Goal: Feedback & Contribution: Leave review/rating

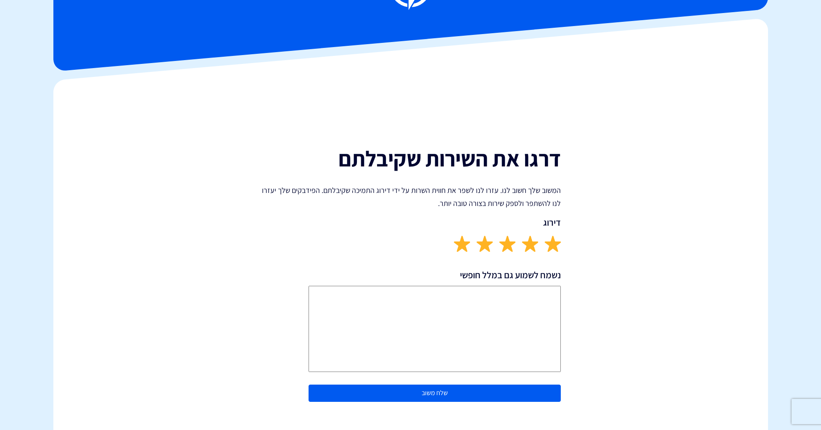
click at [459, 243] on img at bounding box center [461, 243] width 16 height 16
click at [475, 304] on textarea "נשמח לשמוע גם במלל חופשי" at bounding box center [434, 329] width 252 height 86
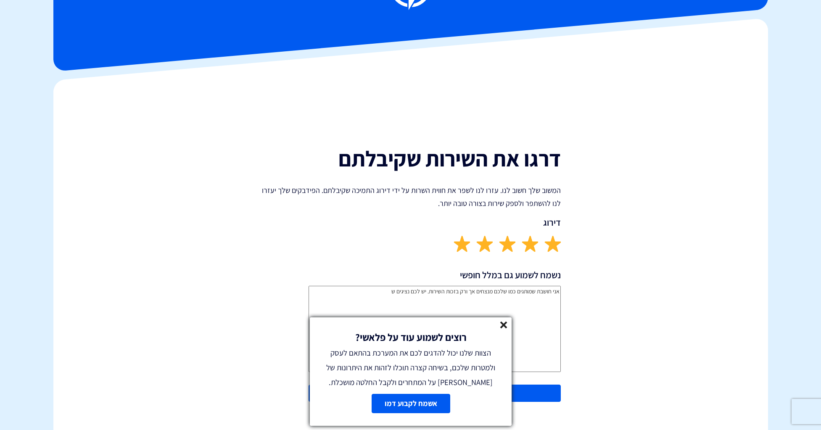
click at [504, 323] on line at bounding box center [504, 325] width 6 height 6
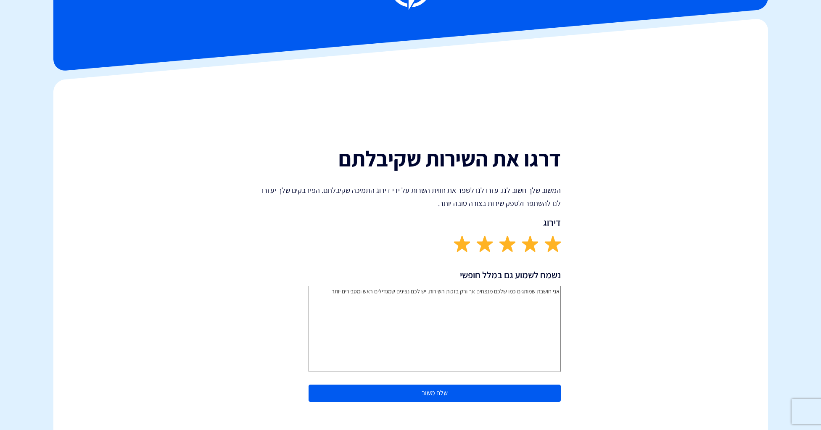
drag, startPoint x: 353, startPoint y: 294, endPoint x: 288, endPoint y: 295, distance: 64.7
click at [288, 295] on div "מה היינו יכולים לשפר בחירה שירותיות נציג/ה התמיכה זמן התגובה איכות הפתרון חסר פ…" at bounding box center [410, 332] width 313 height 152
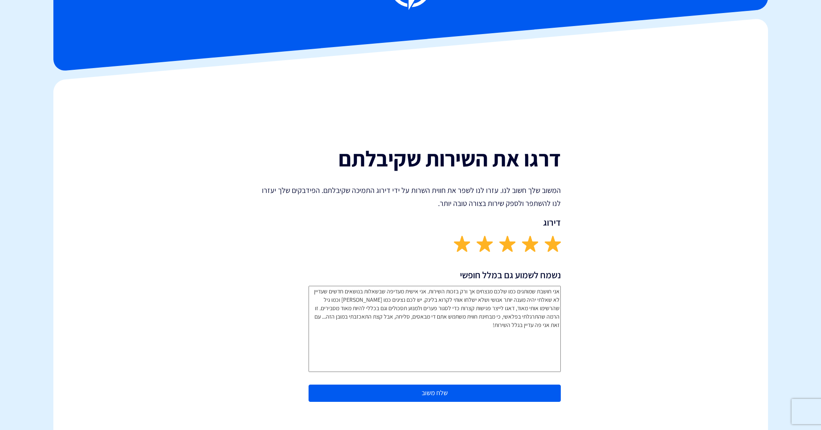
type textarea "אני חושבת שמותגים כמו שלכם מנצחים אך ורק בזכות השירות. אני אישית מעדיפה שבשאלות…"
click at [468, 392] on button "שלח משוב" at bounding box center [434, 393] width 252 height 17
